Goal: Task Accomplishment & Management: Use online tool/utility

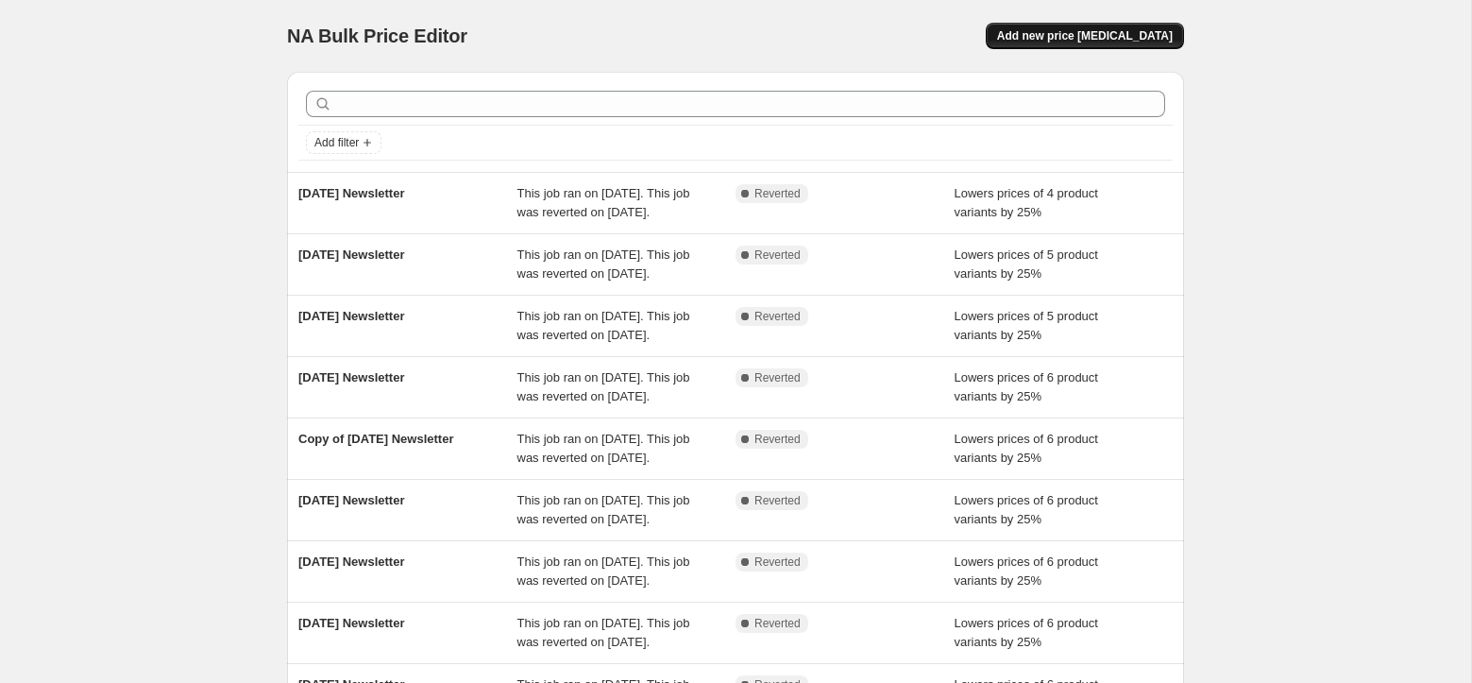
click at [1083, 35] on span "Add new price change job" at bounding box center [1085, 35] width 176 height 15
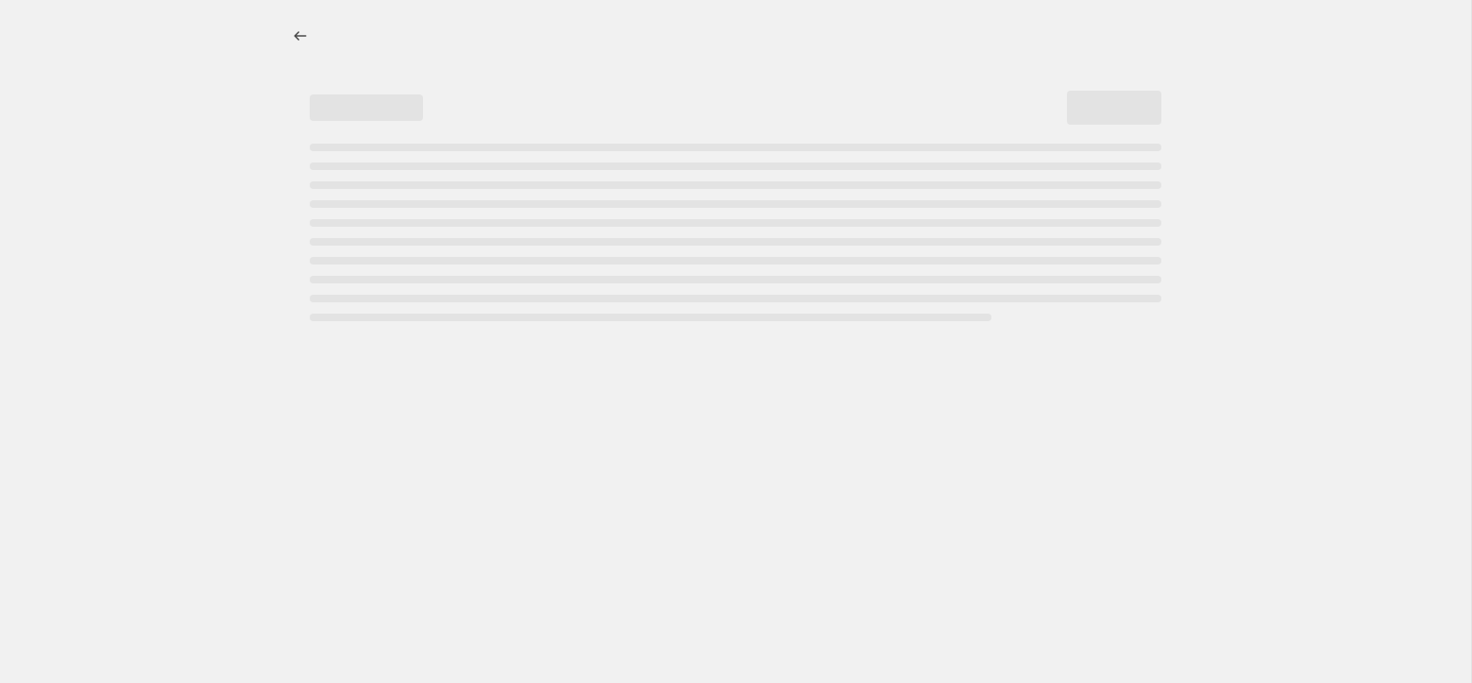
select select "percentage"
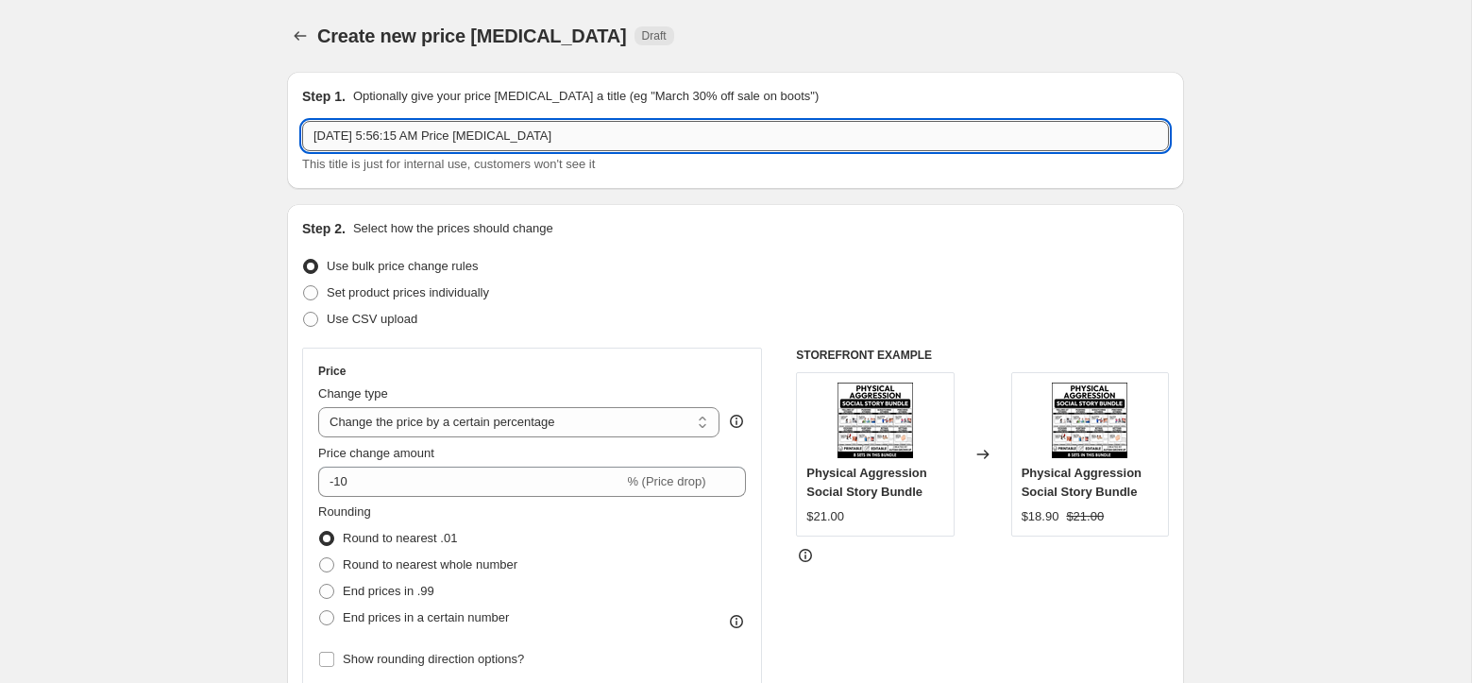
click at [463, 137] on input "Aug 11, 2025, 5:56:15 AM Price change job" at bounding box center [735, 136] width 867 height 30
type input "August 11 Newsletter"
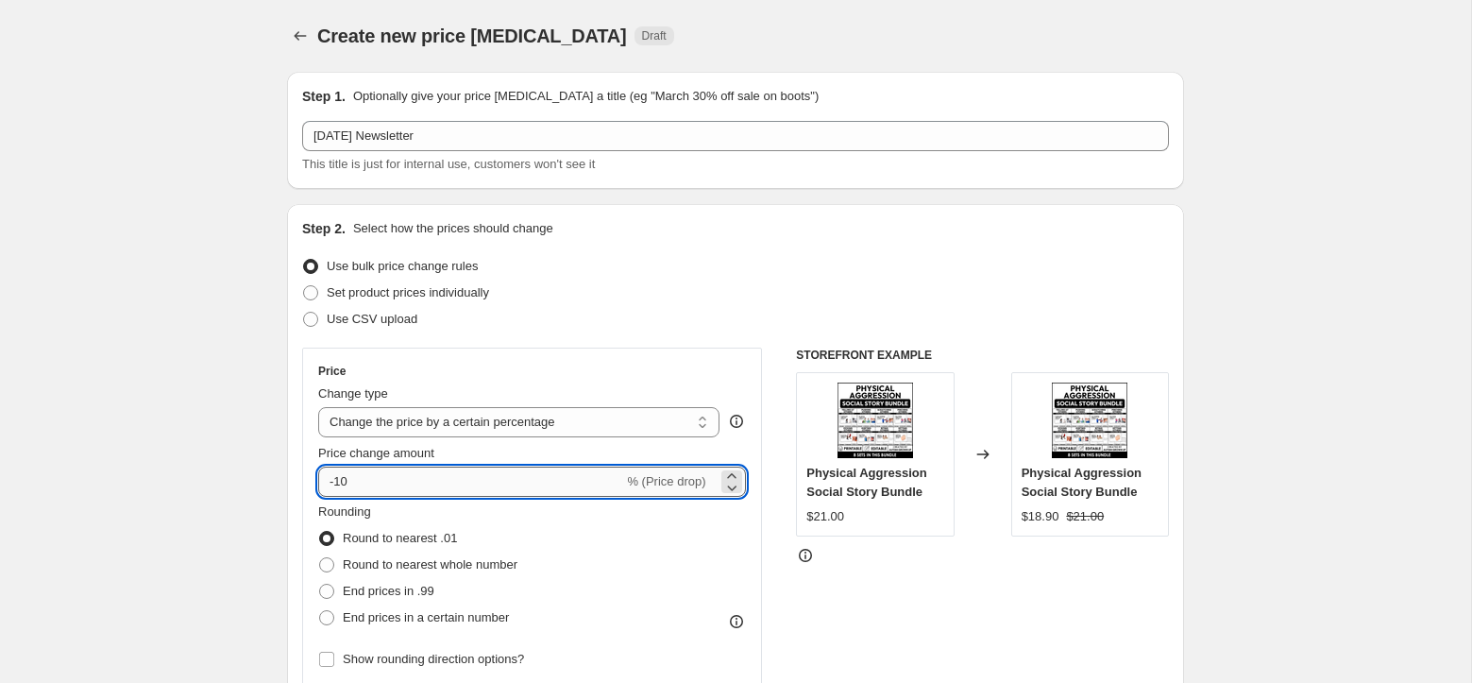
click at [446, 483] on input "-10" at bounding box center [470, 481] width 305 height 30
type input "-1"
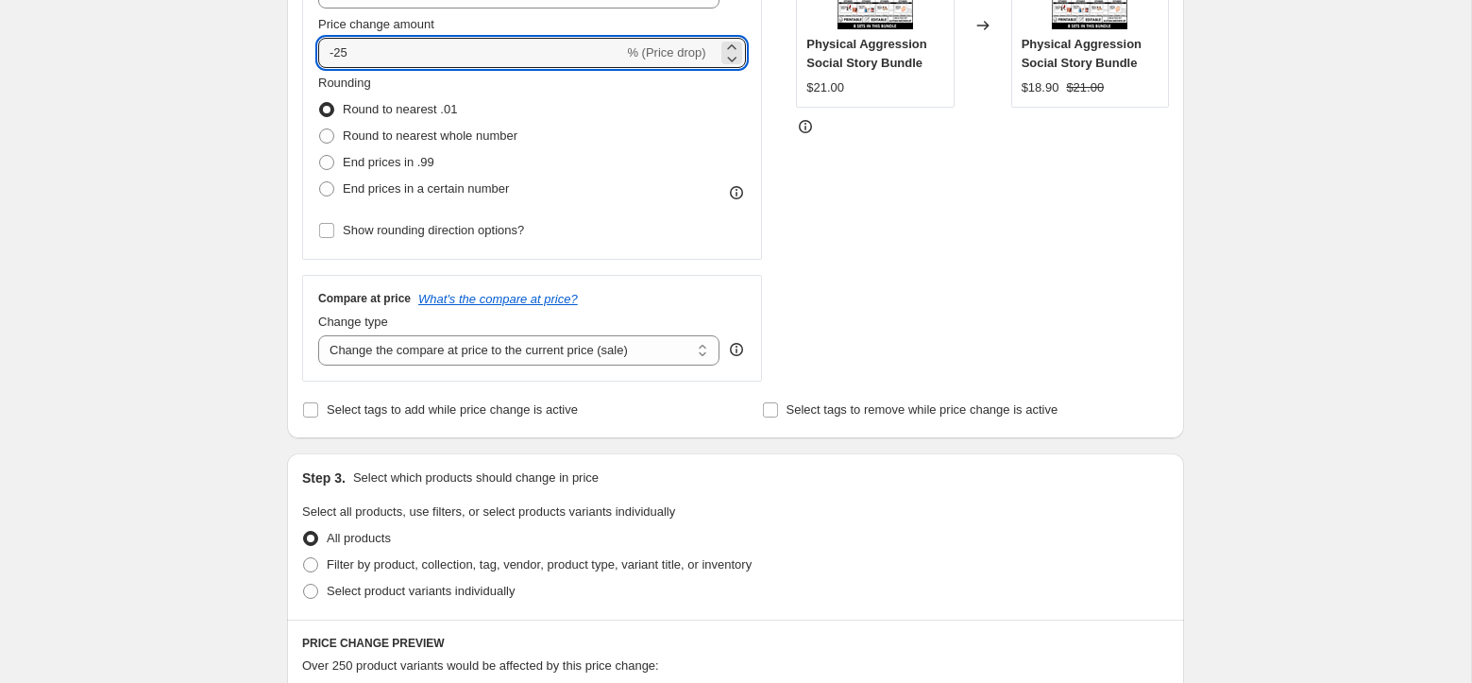
scroll to position [448, 0]
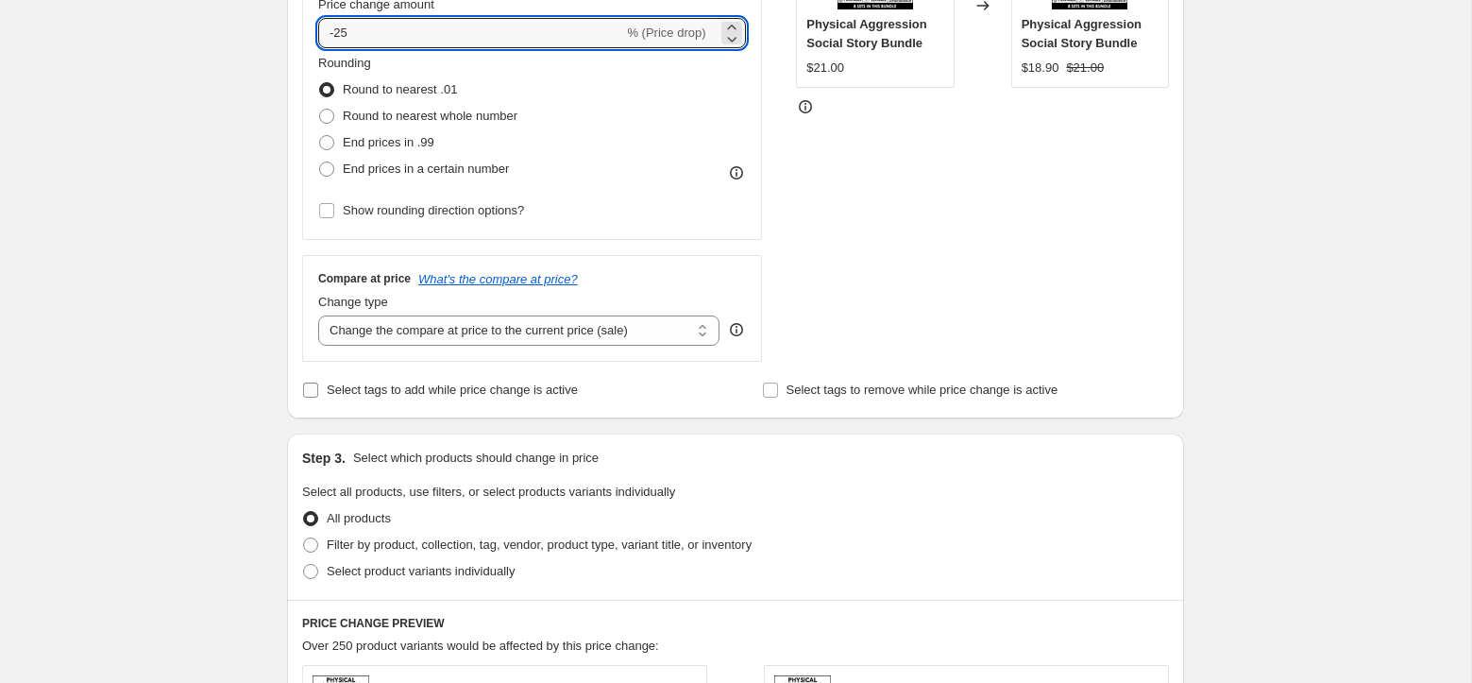
type input "-25"
click at [391, 394] on span "Select tags to add while price change is active" at bounding box center [452, 389] width 251 height 14
click at [318, 394] on input "Select tags to add while price change is active" at bounding box center [310, 389] width 15 height 15
checkbox input "true"
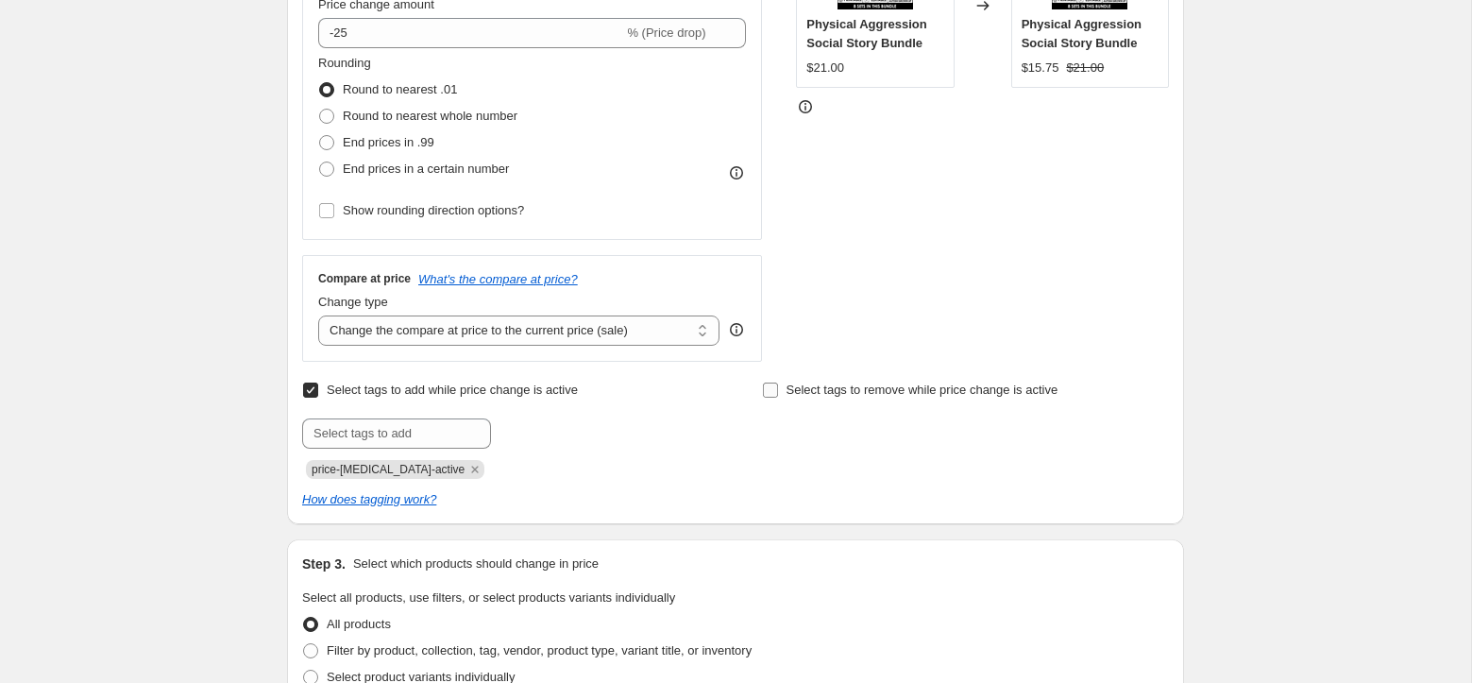
click at [896, 390] on span "Select tags to remove while price change is active" at bounding box center [922, 389] width 272 height 14
click at [778, 390] on input "Select tags to remove while price change is active" at bounding box center [770, 389] width 15 height 15
checkbox input "true"
drag, startPoint x: 454, startPoint y: 468, endPoint x: 435, endPoint y: 445, distance: 30.2
click at [472, 468] on icon "Remove price-change-job-active" at bounding box center [475, 468] width 7 height 7
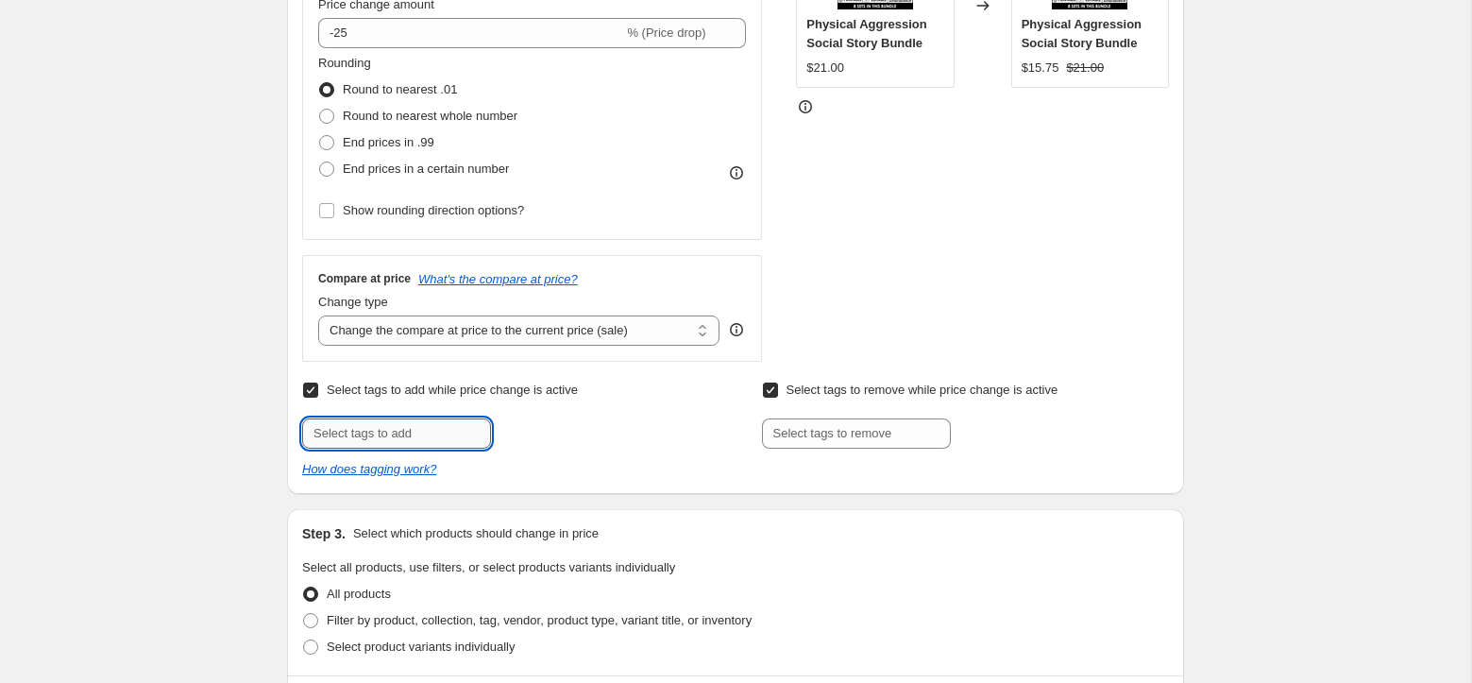
click at [434, 436] on input "text" at bounding box center [396, 433] width 189 height 30
type input "Newsletter Discount"
click at [553, 429] on span "Newsletter D..." at bounding box center [571, 431] width 78 height 13
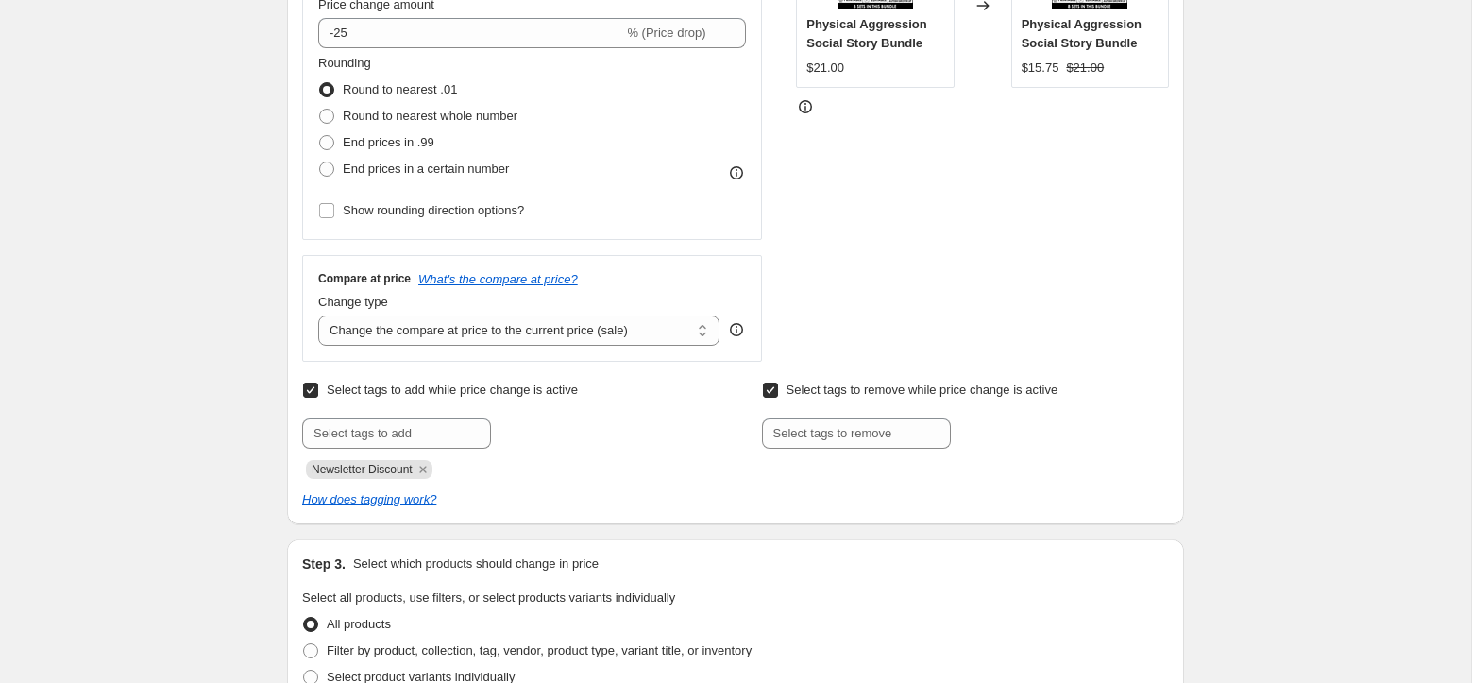
click at [963, 426] on div at bounding box center [965, 433] width 407 height 30
click at [915, 436] on input "text" at bounding box center [856, 433] width 189 height 30
type input "Newsletter Discount"
click at [976, 439] on button "Add Newsletter D..." at bounding box center [1018, 431] width 126 height 26
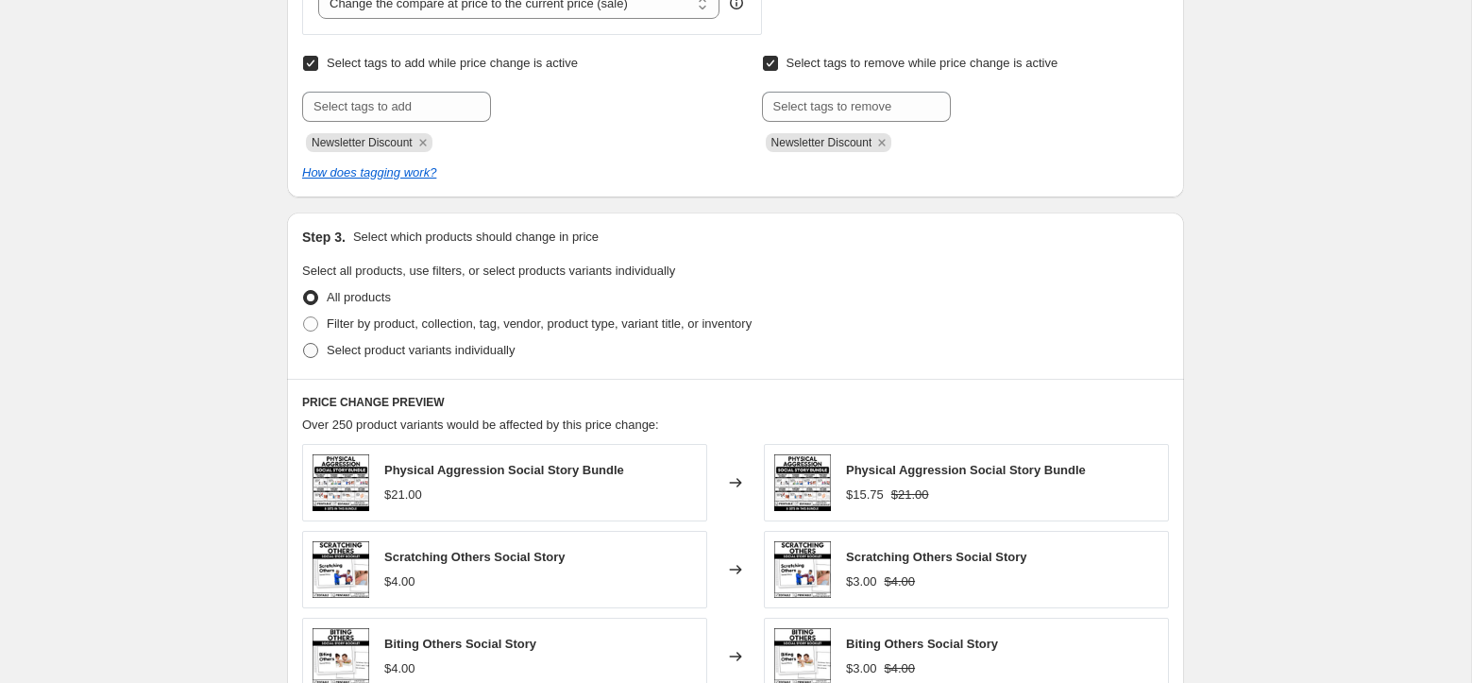
click at [314, 346] on span at bounding box center [310, 350] width 15 height 15
click at [304, 344] on input "Select product variants individually" at bounding box center [303, 343] width 1 height 1
radio input "true"
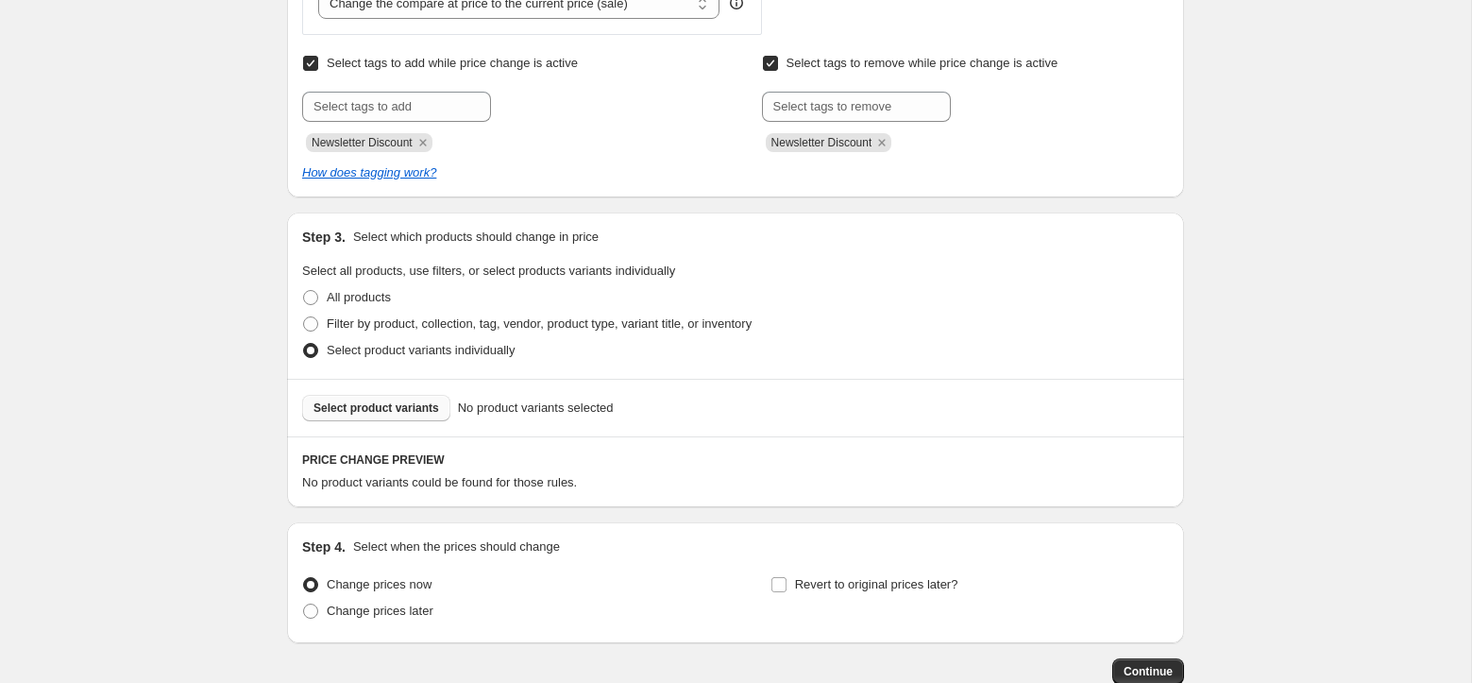
click at [381, 407] on span "Select product variants" at bounding box center [376, 407] width 126 height 15
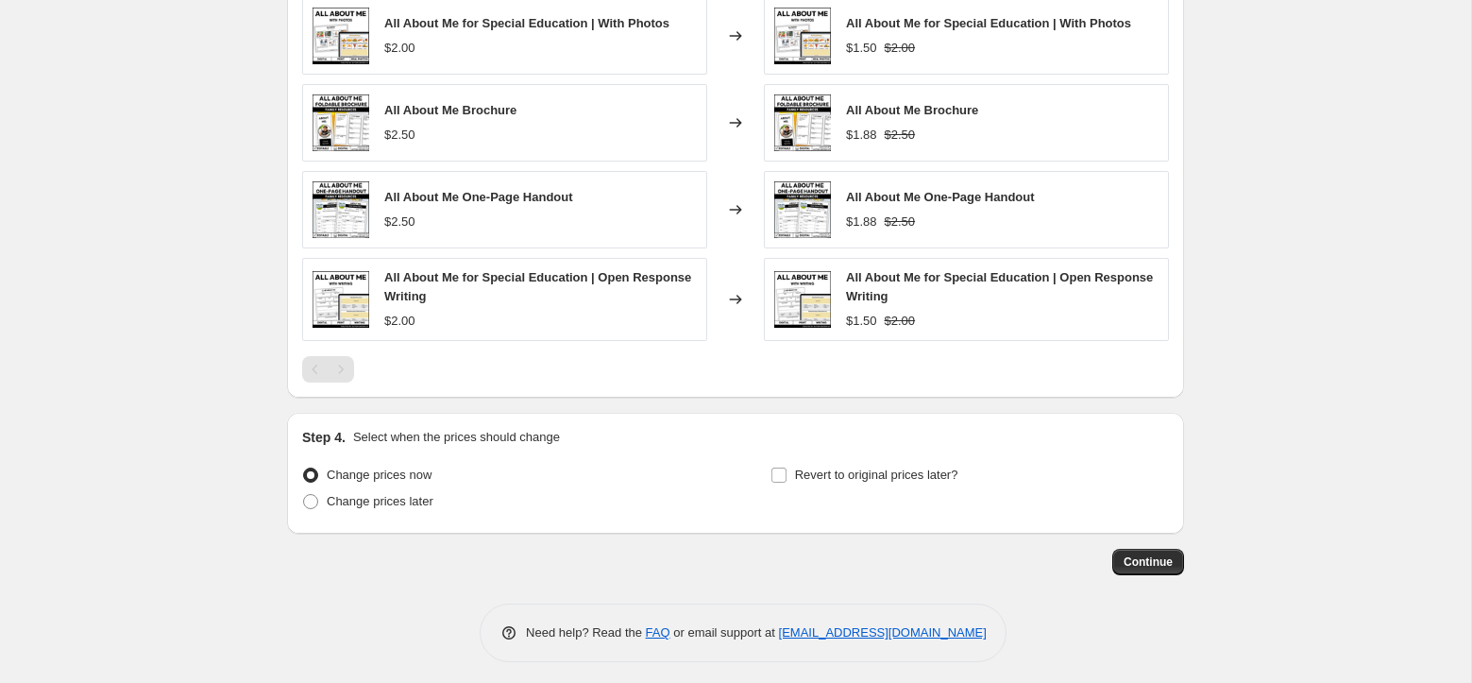
scroll to position [1368, 0]
click at [808, 482] on label "Revert to original prices later?" at bounding box center [864, 473] width 188 height 26
click at [786, 481] on input "Revert to original prices later?" at bounding box center [778, 472] width 15 height 15
checkbox input "true"
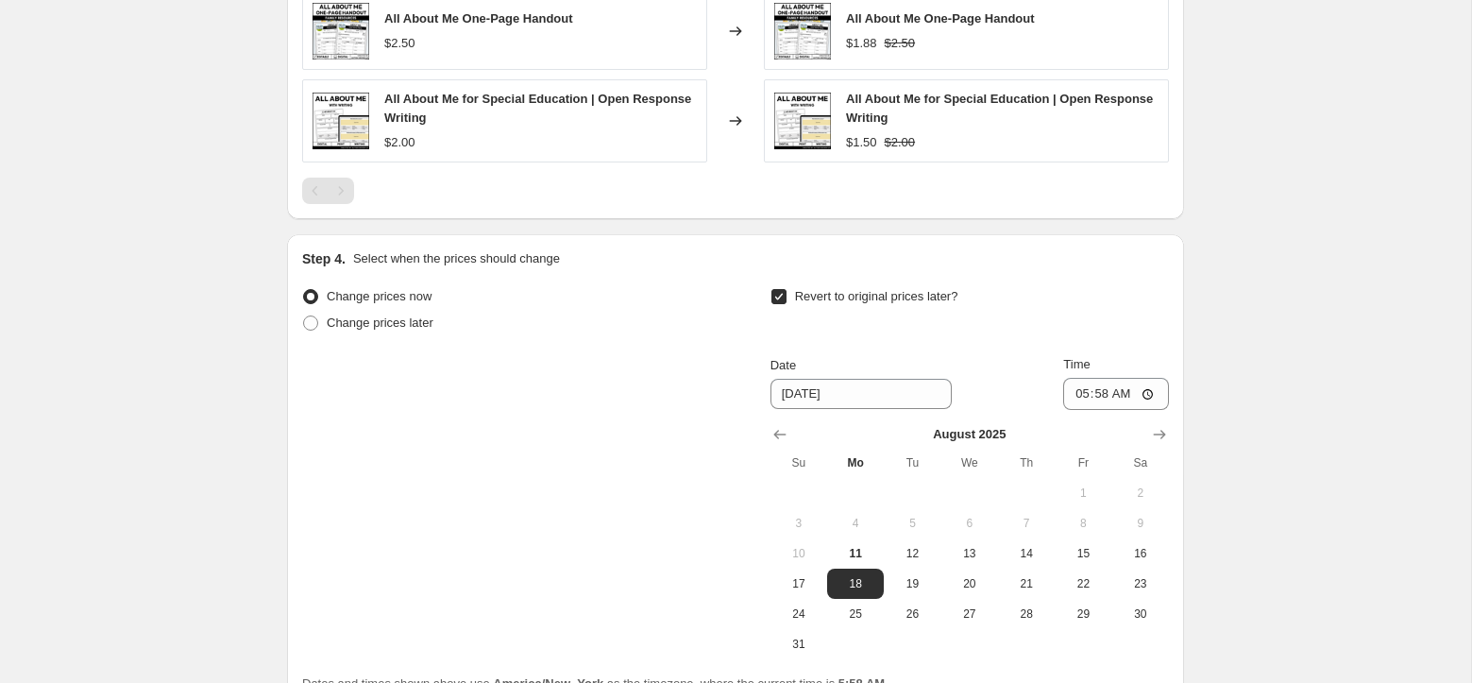
scroll to position [1545, 0]
click at [806, 589] on span "17" at bounding box center [799, 582] width 42 height 15
type input "8/17/2025"
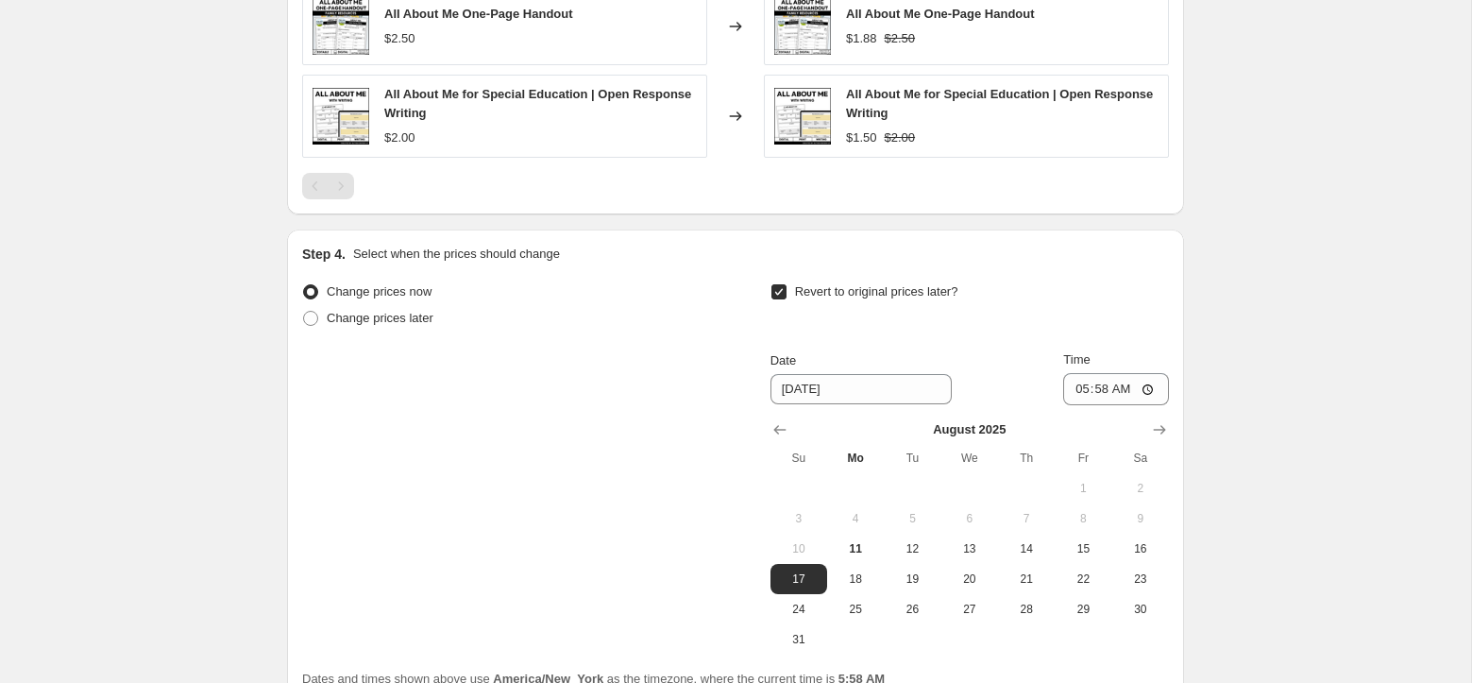
scroll to position [1727, 0]
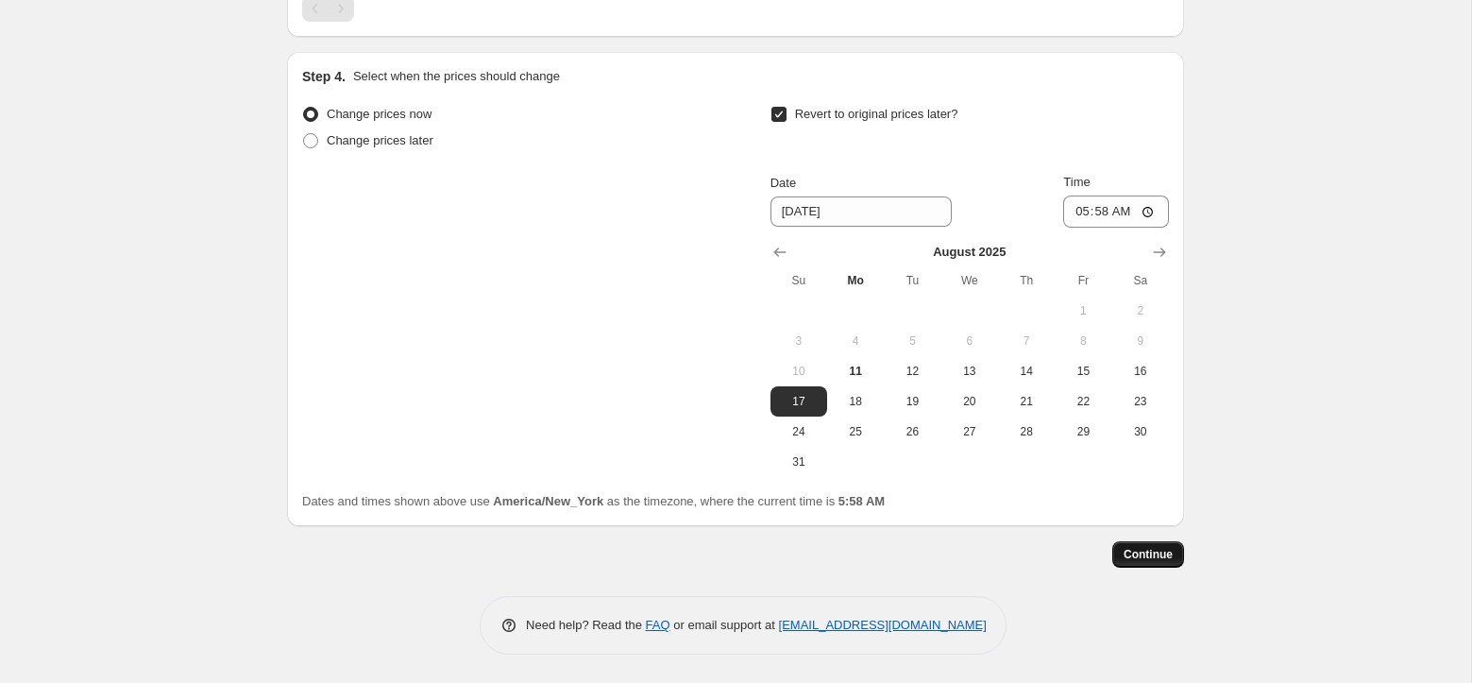
click at [1160, 553] on span "Continue" at bounding box center [1147, 554] width 49 height 15
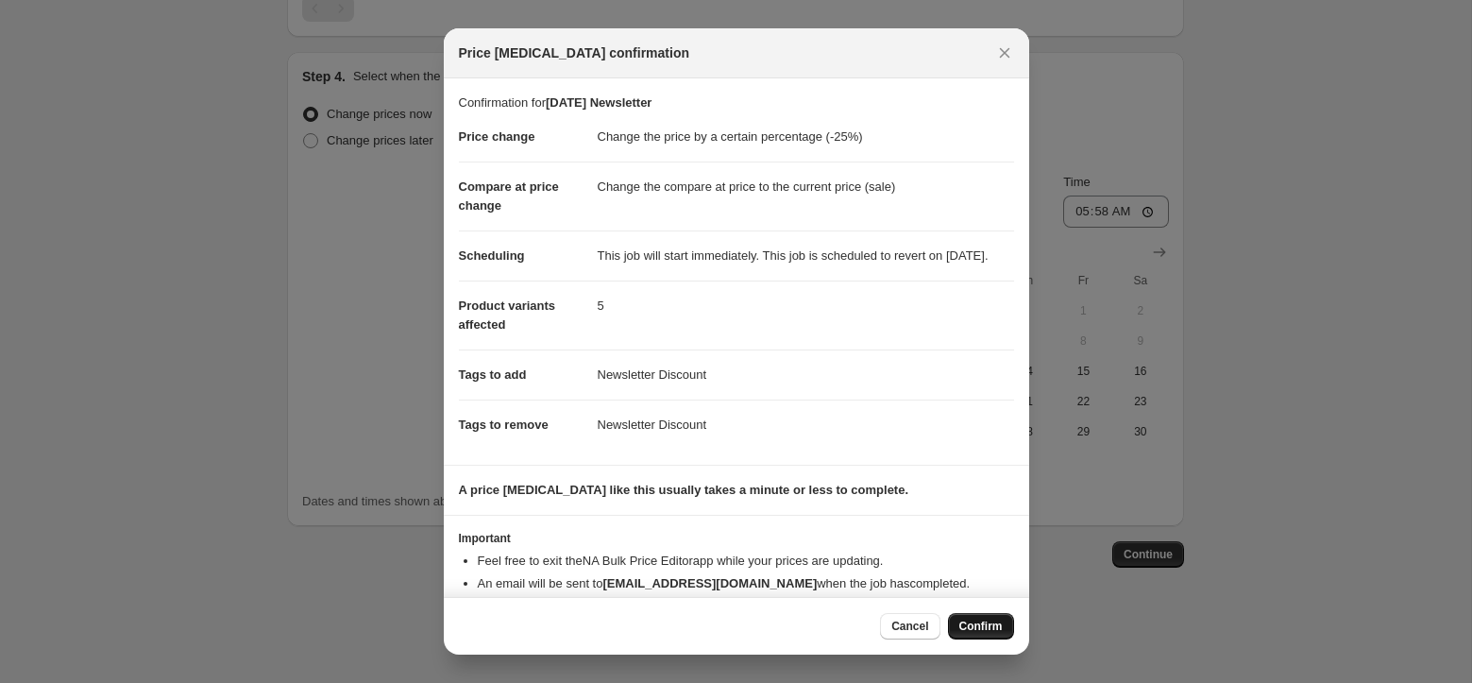
click at [999, 632] on span "Confirm" at bounding box center [980, 625] width 43 height 15
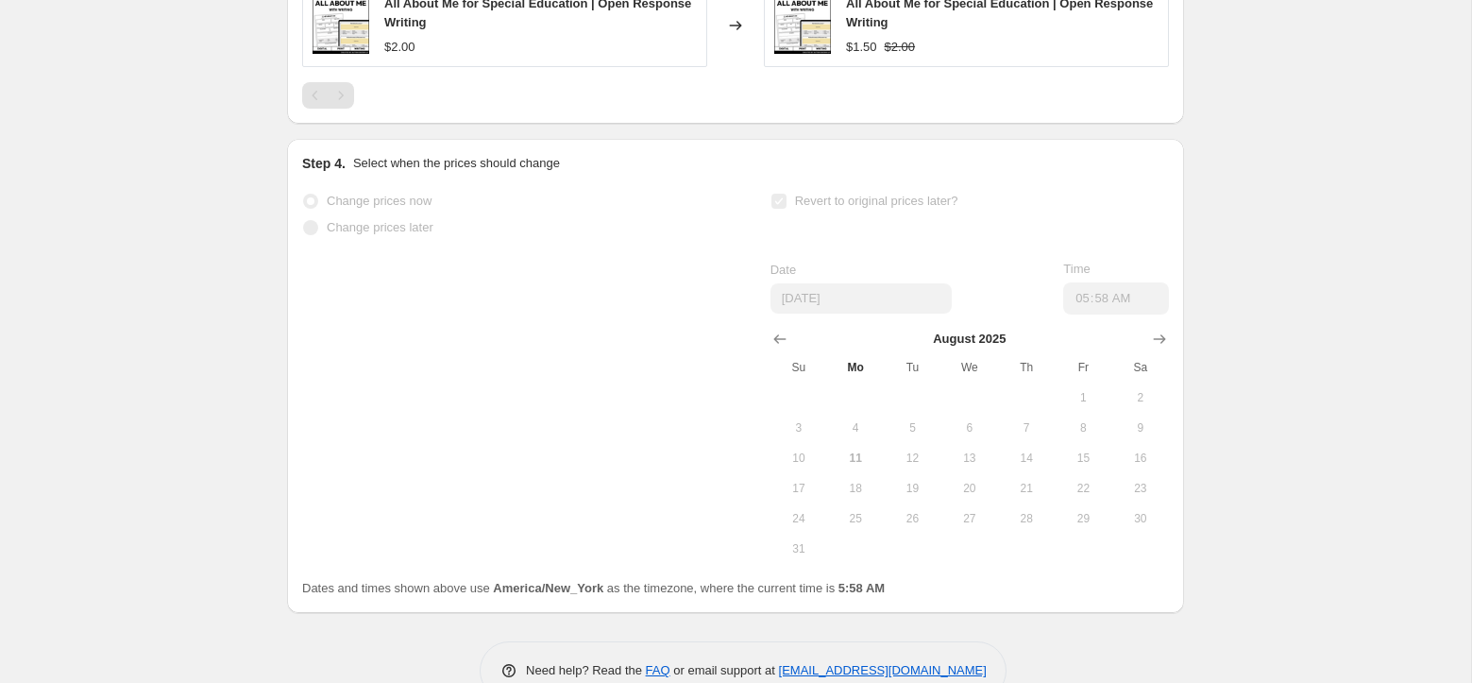
scroll to position [1776, 0]
select select "percentage"
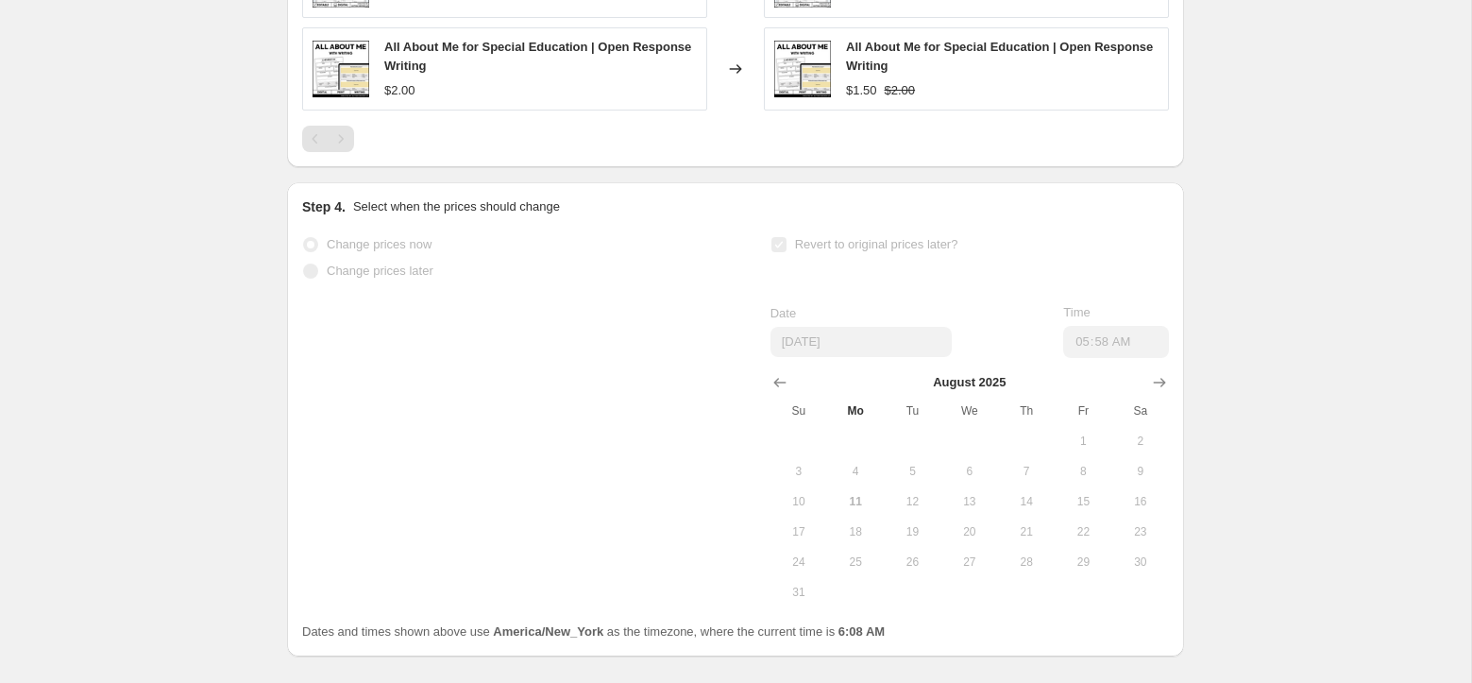
scroll to position [0, 0]
